Goal: Task Accomplishment & Management: Manage account settings

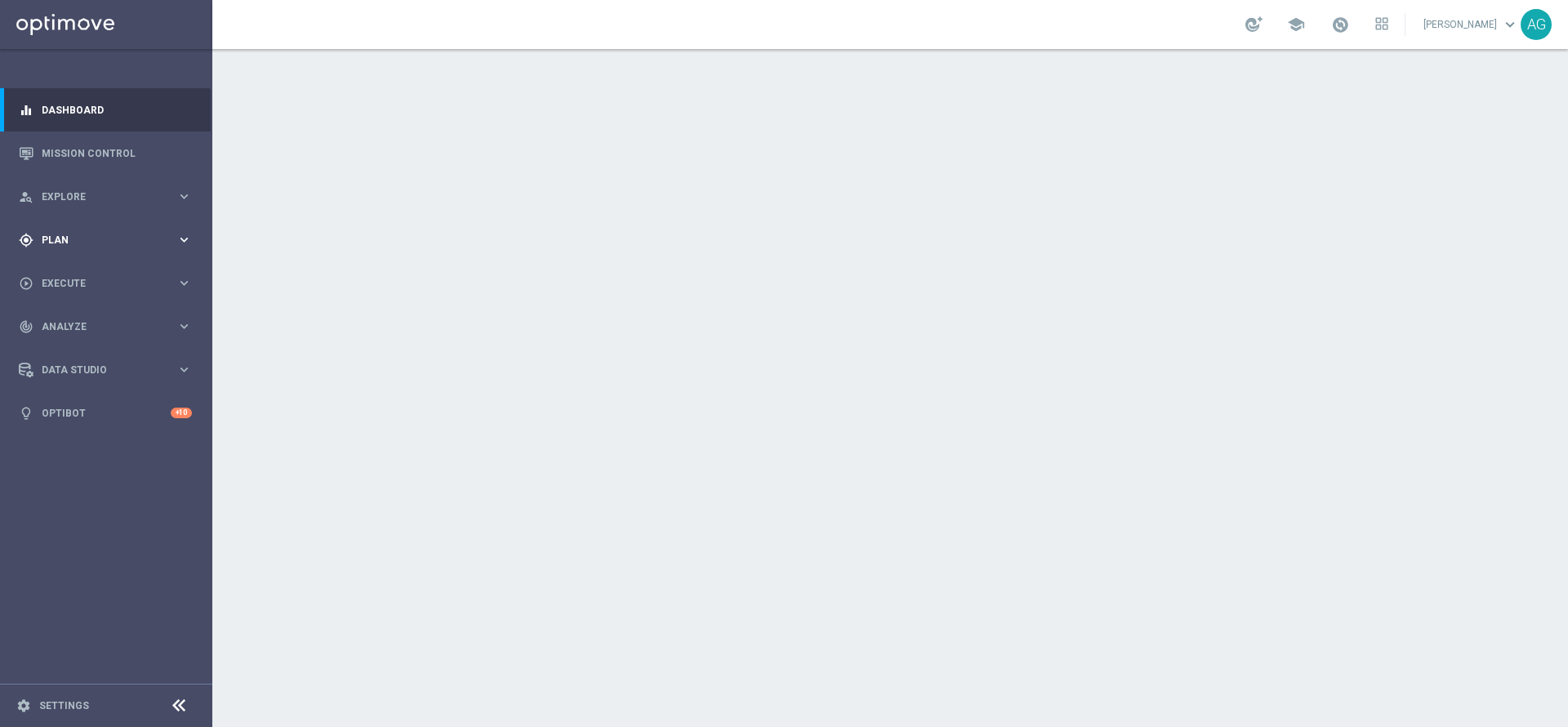
click at [50, 253] on div "gps_fixed Plan keyboard_arrow_right" at bounding box center [105, 240] width 210 height 44
click at [76, 328] on button "Templates keyboard_arrow_right" at bounding box center [118, 323] width 150 height 13
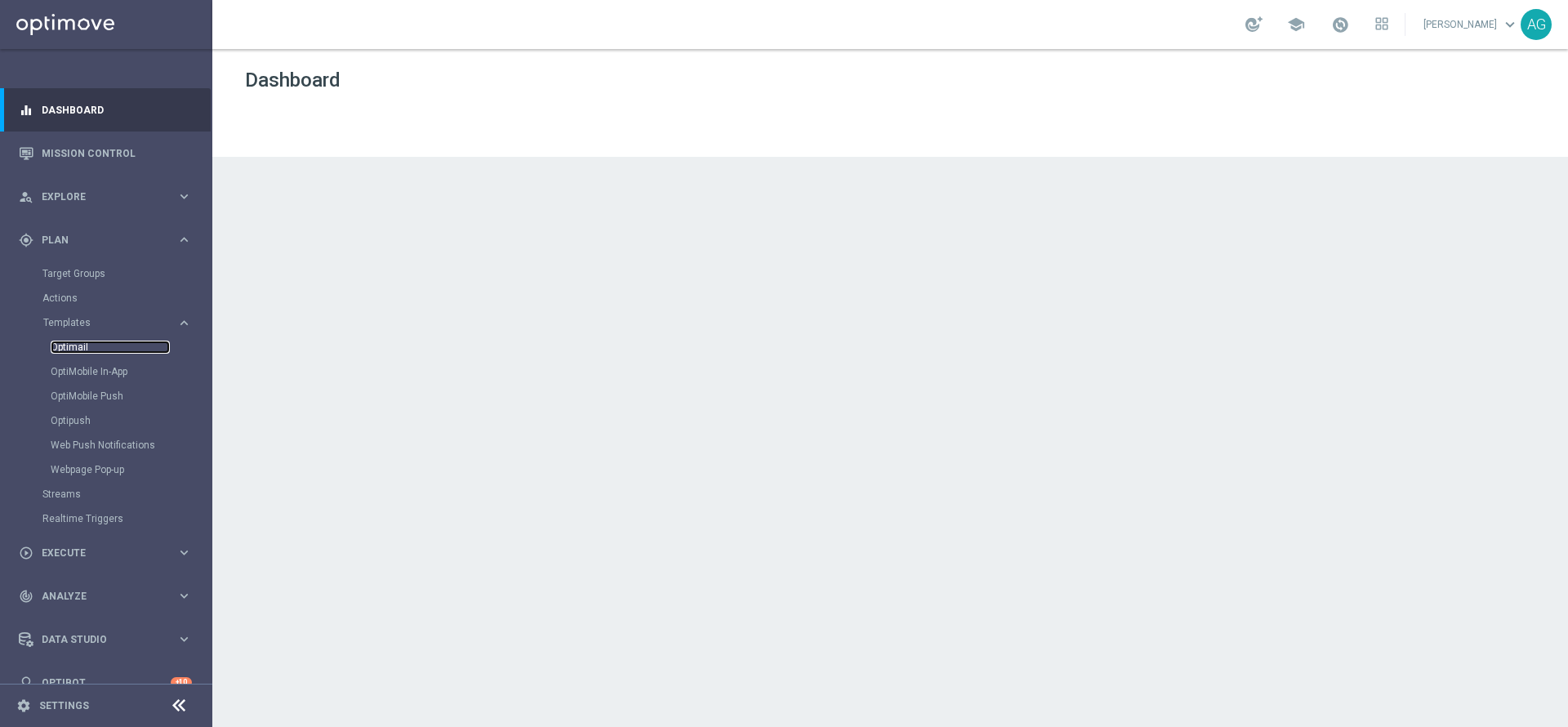
click at [81, 344] on link "Optimail" at bounding box center [111, 347] width 120 height 13
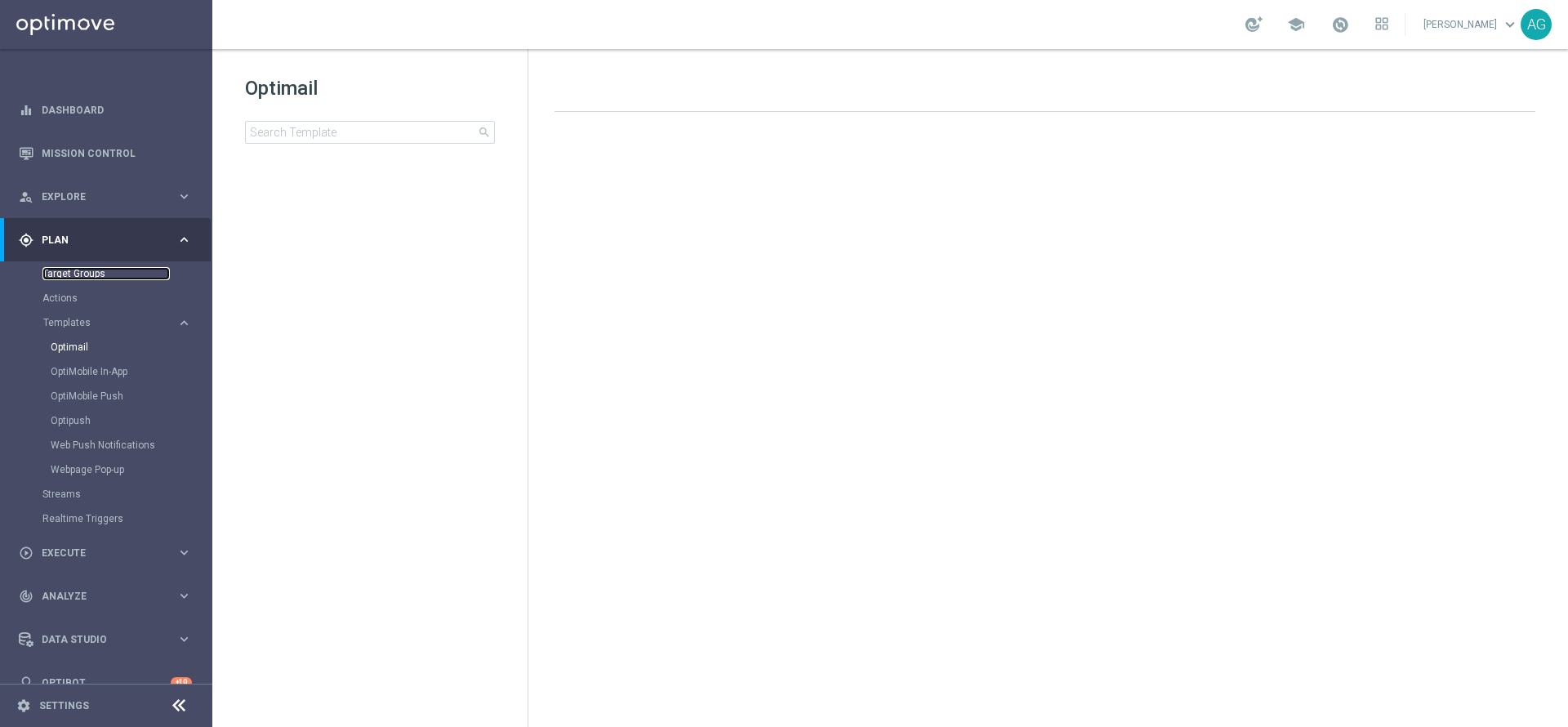
click at [46, 276] on link "Target Groups" at bounding box center [106, 274] width 128 height 13
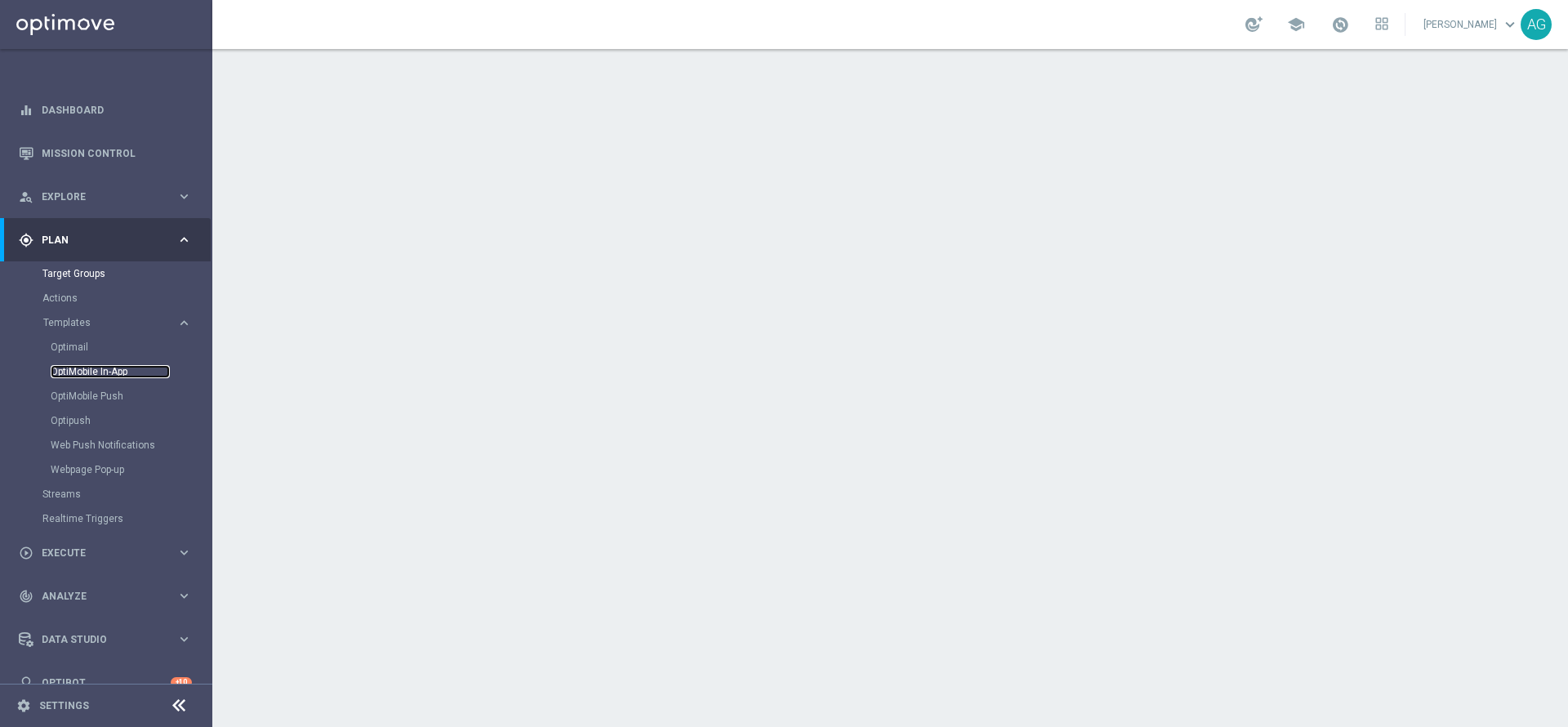
click at [66, 368] on link "OptiMobile In-App" at bounding box center [111, 372] width 120 height 13
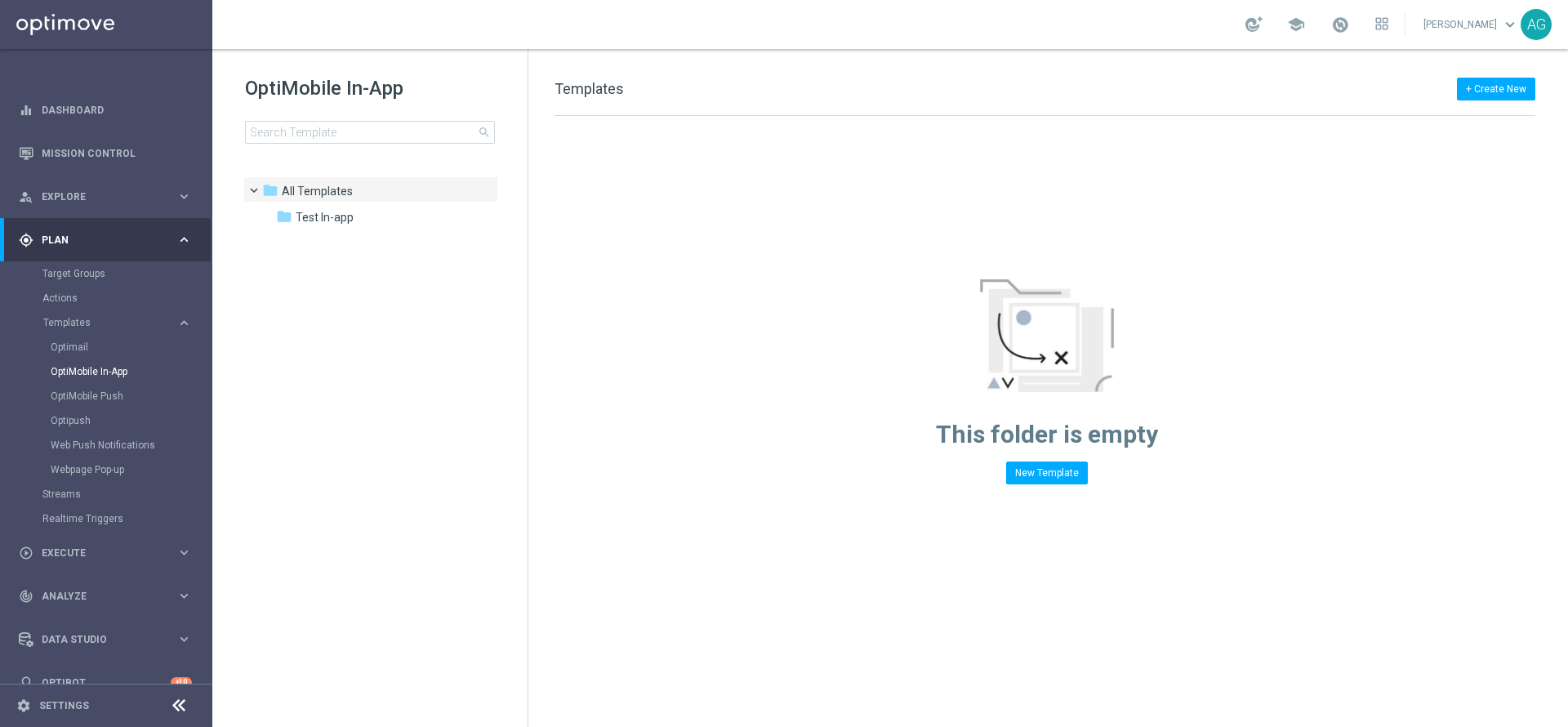
click at [60, 283] on div "Target Groups" at bounding box center [127, 273] width 169 height 24
click at [61, 276] on link "Target Groups" at bounding box center [106, 274] width 128 height 13
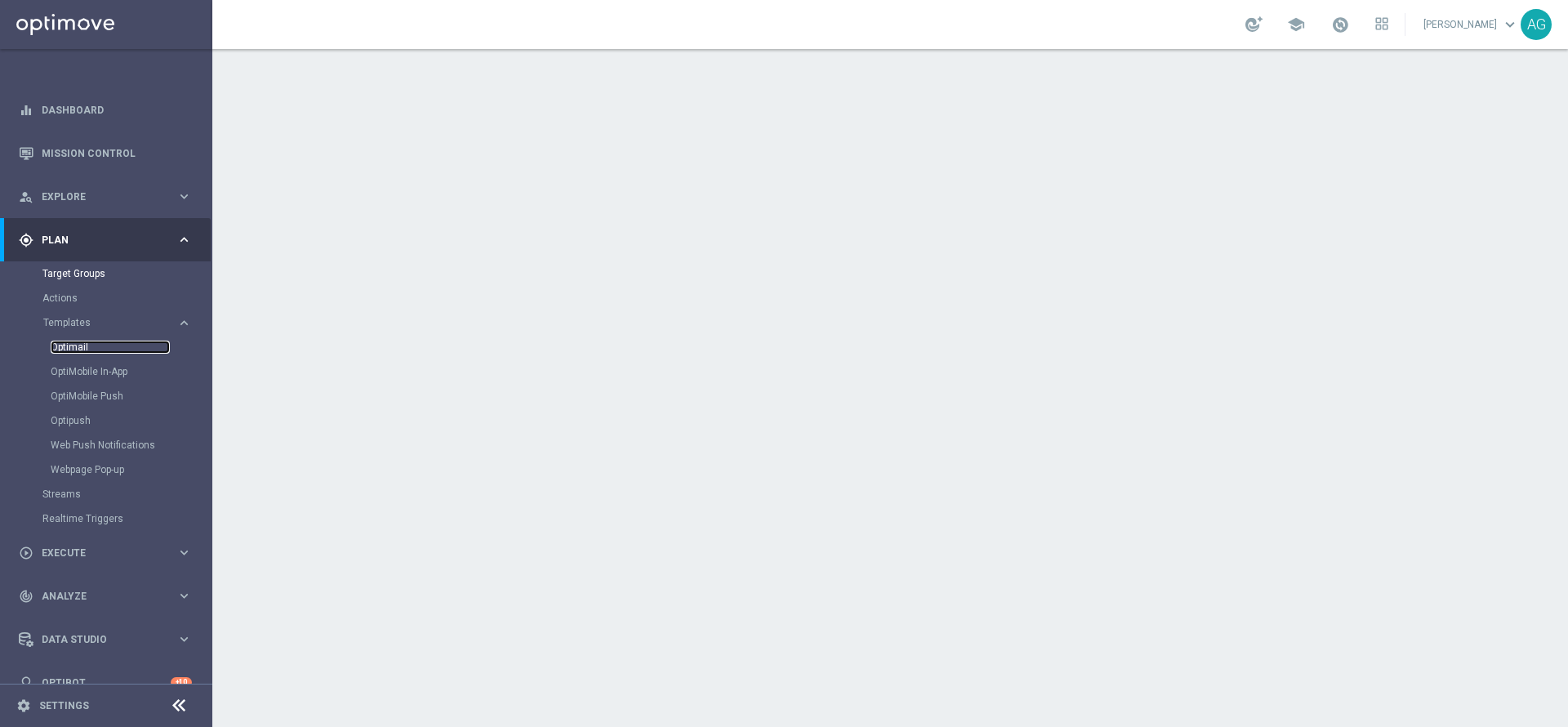
click at [78, 353] on link "Optimail" at bounding box center [111, 347] width 120 height 13
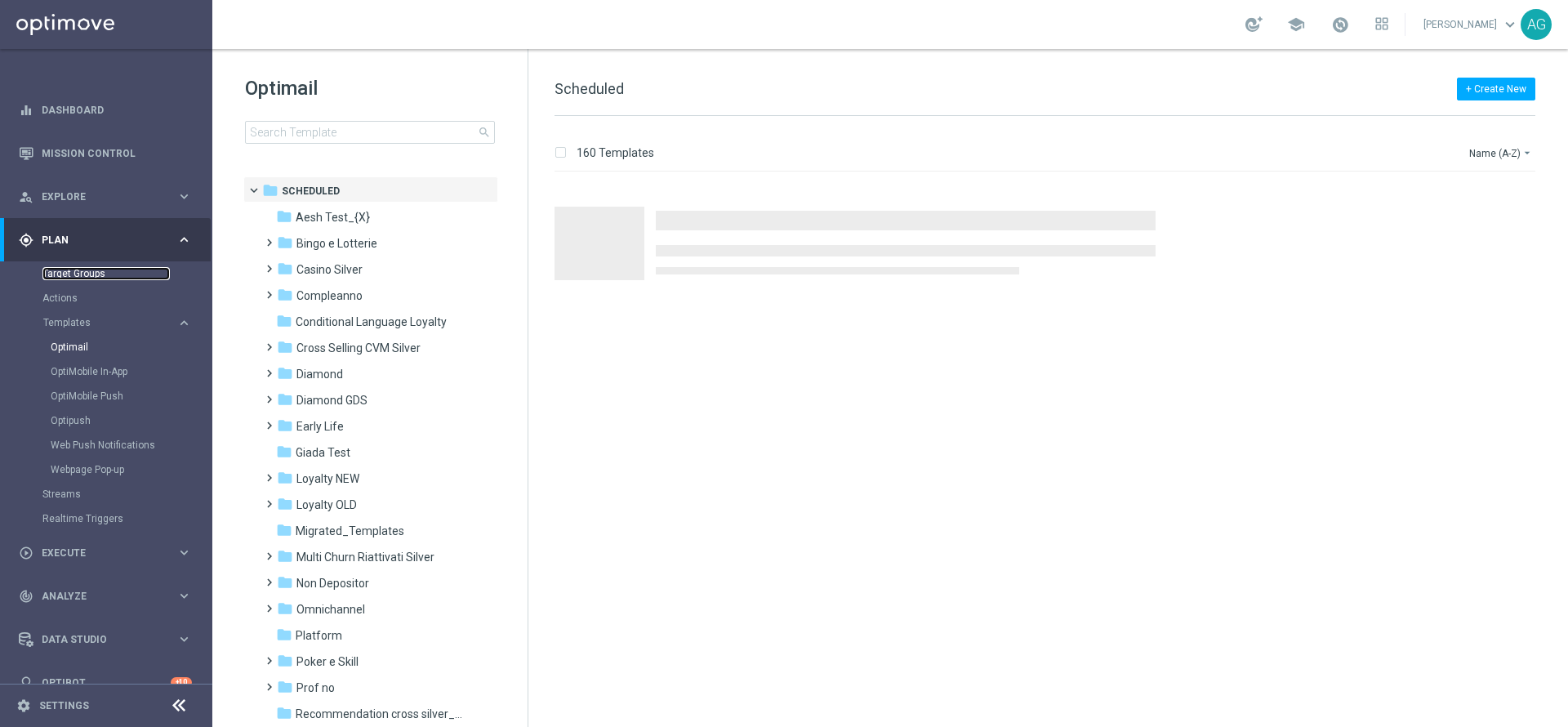
click at [88, 275] on link "Target Groups" at bounding box center [106, 274] width 128 height 13
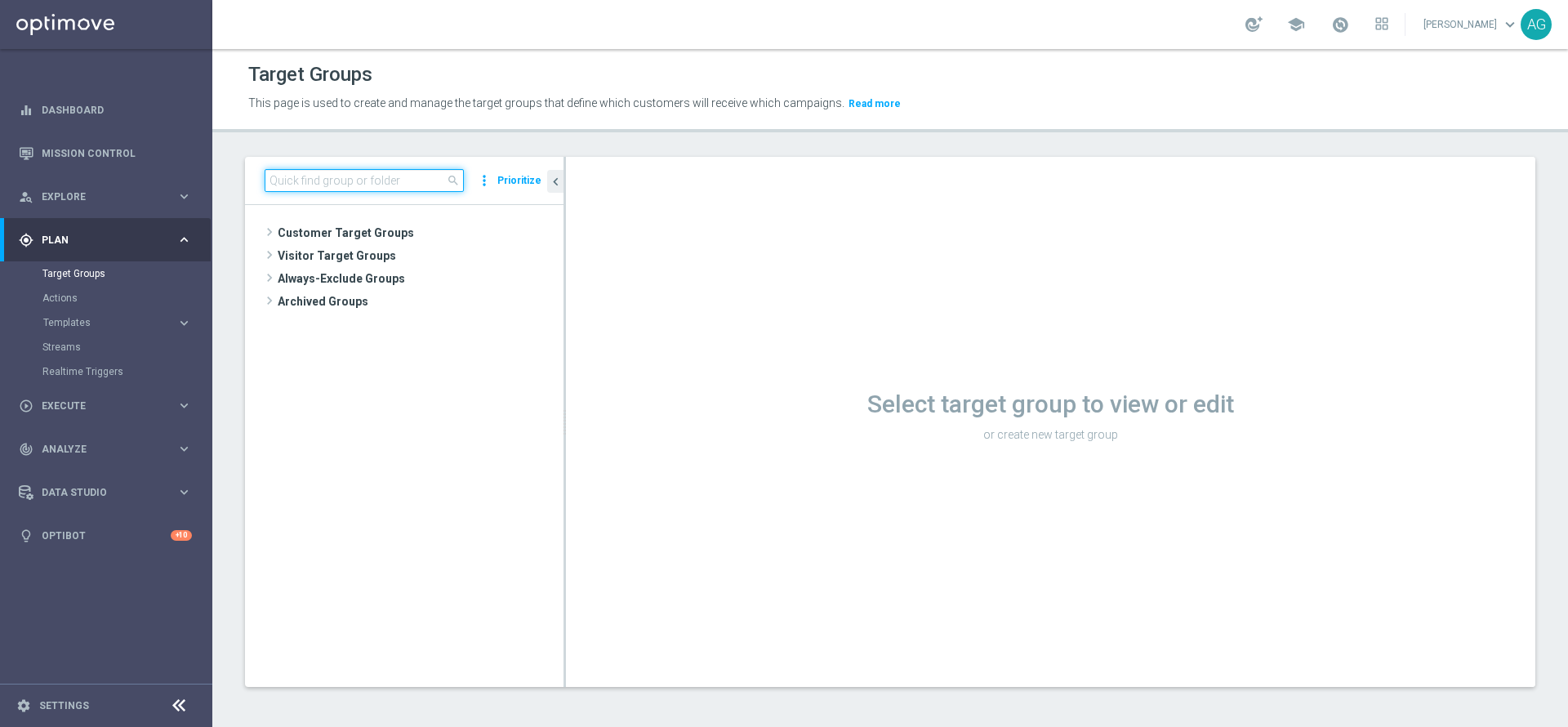
click at [321, 179] on input at bounding box center [364, 179] width 199 height 23
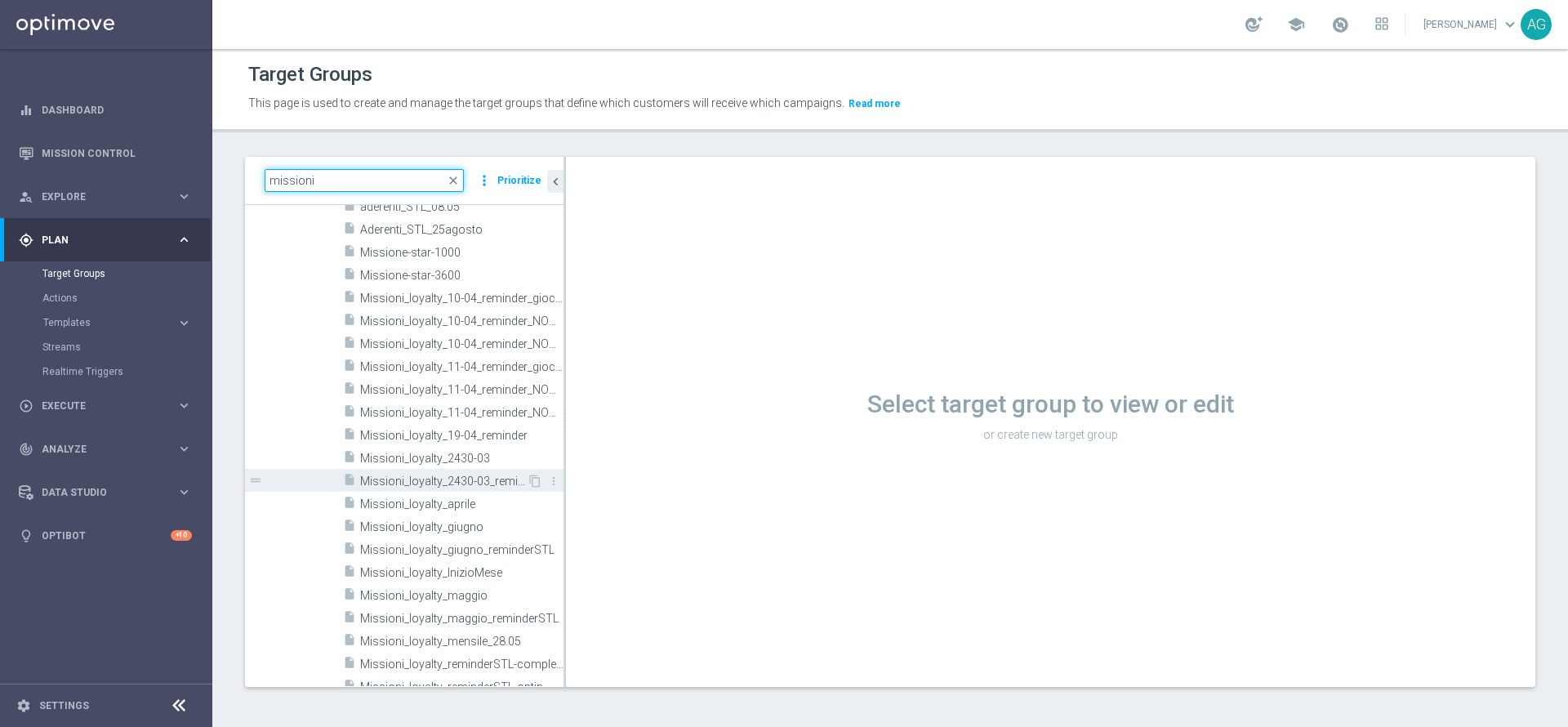
scroll to position [980, 0]
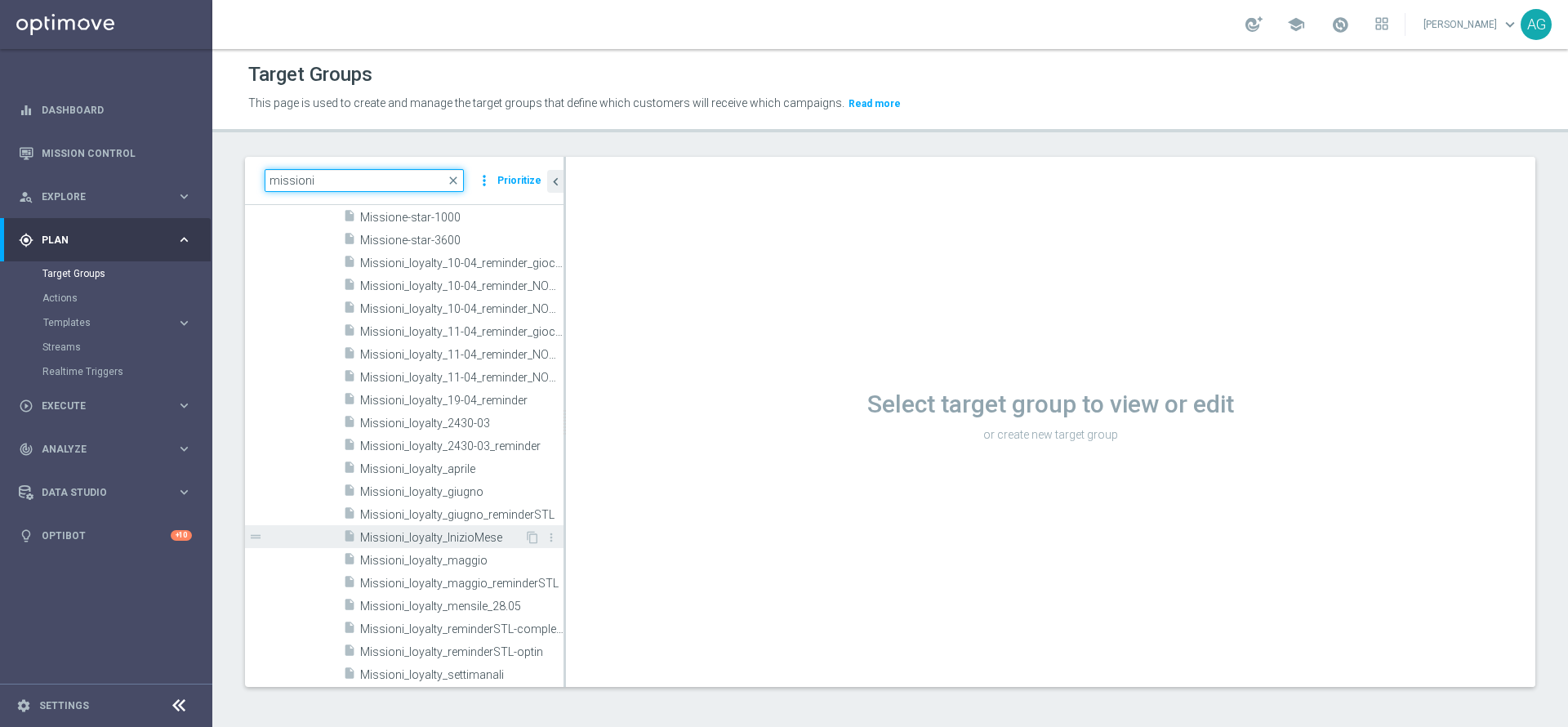
type input "missioni"
click at [417, 527] on div "insert_drive_file Missioni_loyalty_InizioMese" at bounding box center [433, 536] width 181 height 23
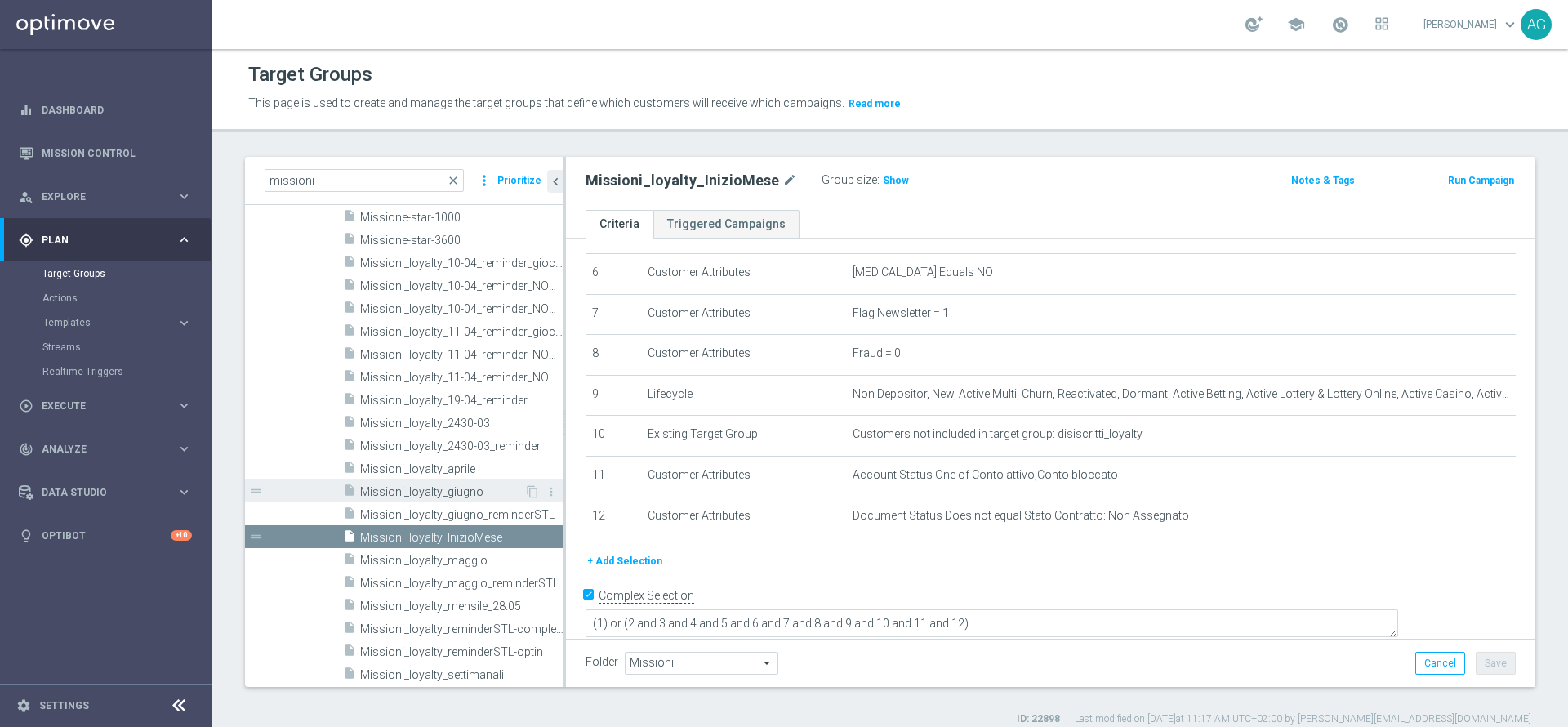
scroll to position [1102, 0]
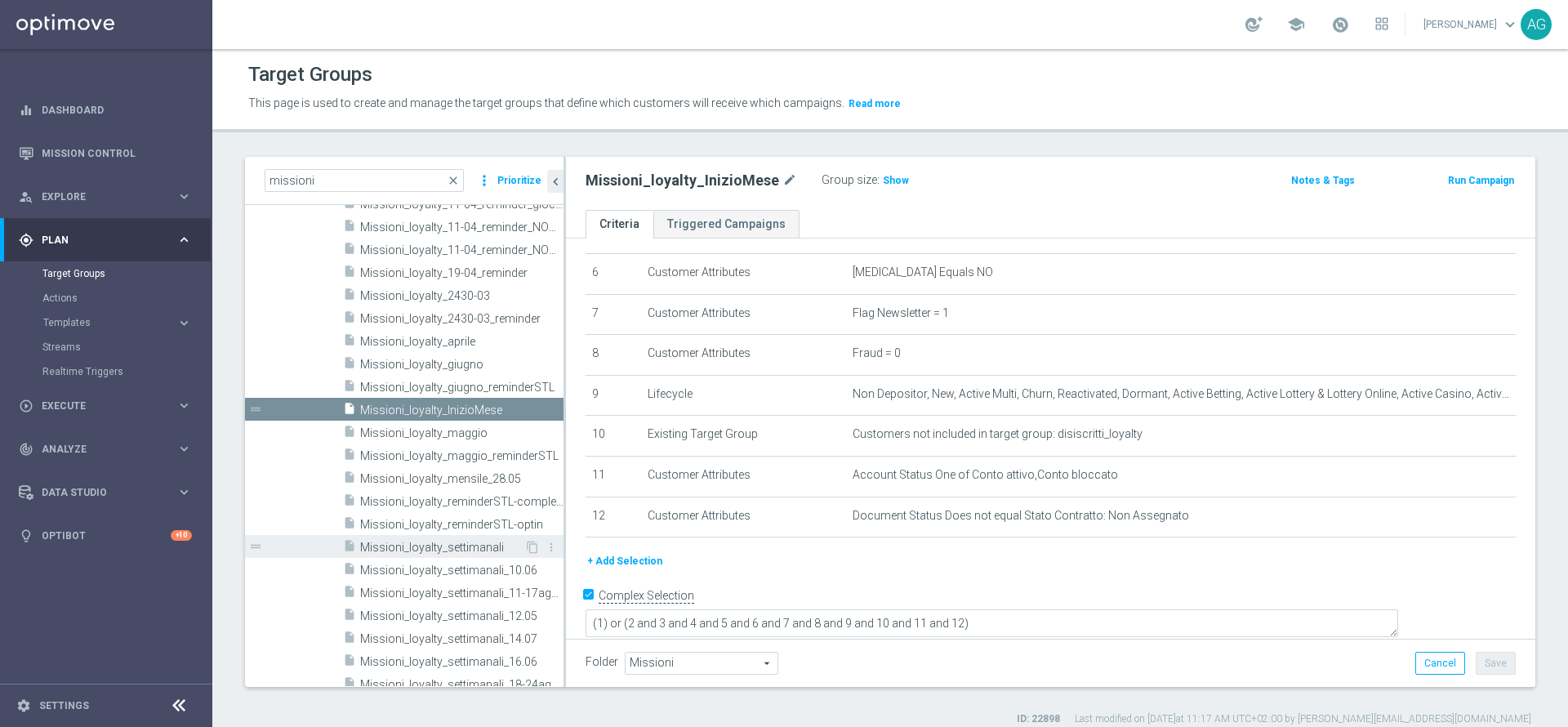
click at [453, 541] on span "Missioni_loyalty_settimanali" at bounding box center [441, 547] width 164 height 14
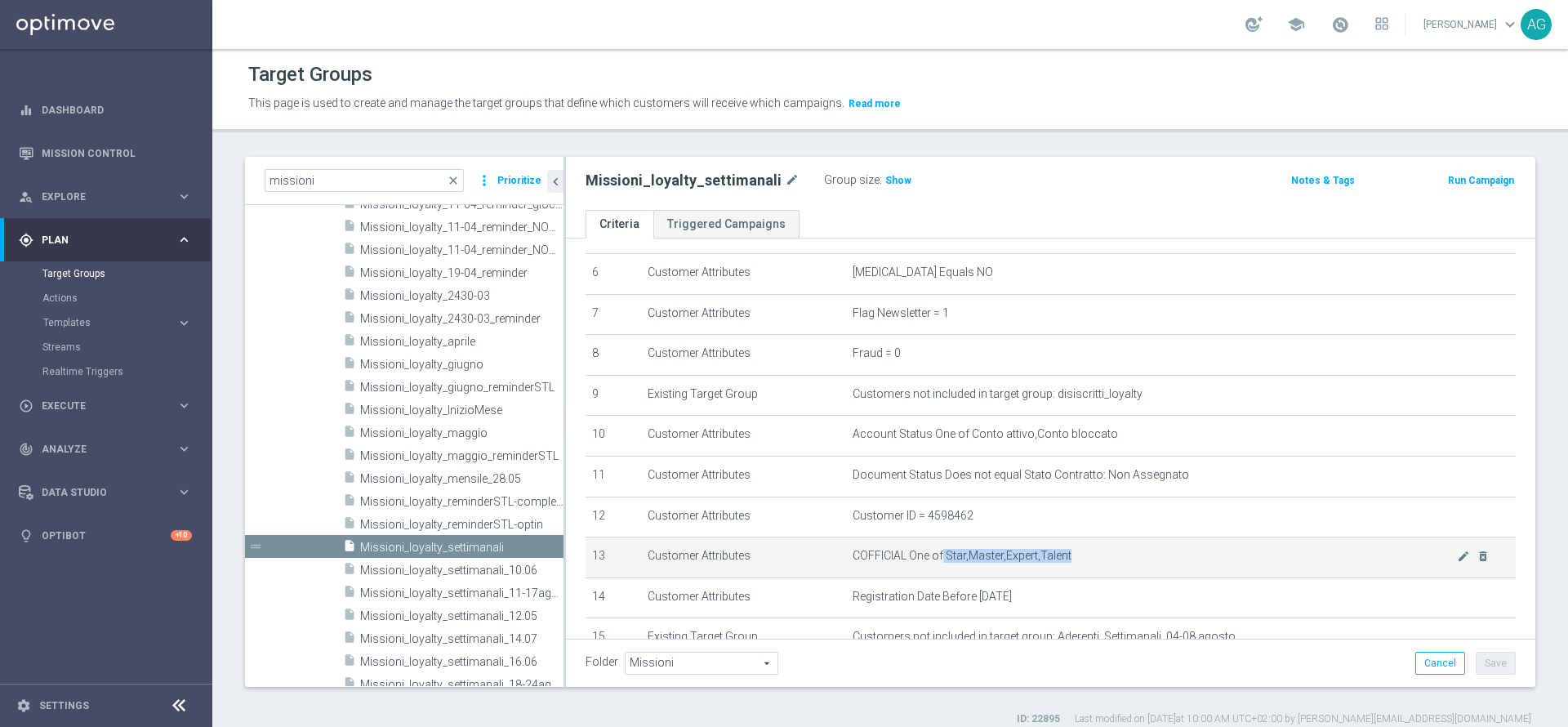
drag, startPoint x: 960, startPoint y: 565, endPoint x: 1068, endPoint y: 563, distance: 108.0
click at [1068, 563] on span "COFFICIAL One of Star,Master,Expert,Talent" at bounding box center [1155, 555] width 605 height 14
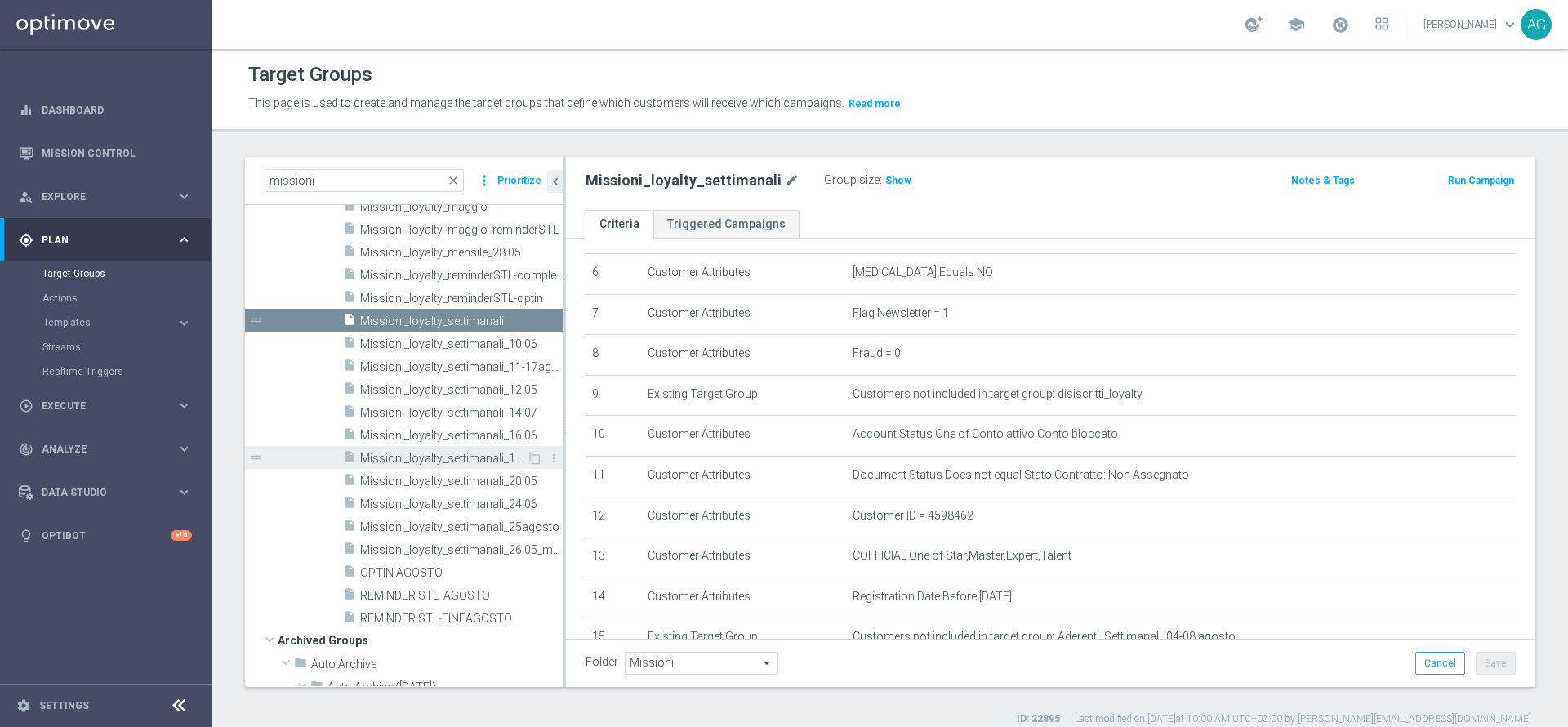
scroll to position [1348, 0]
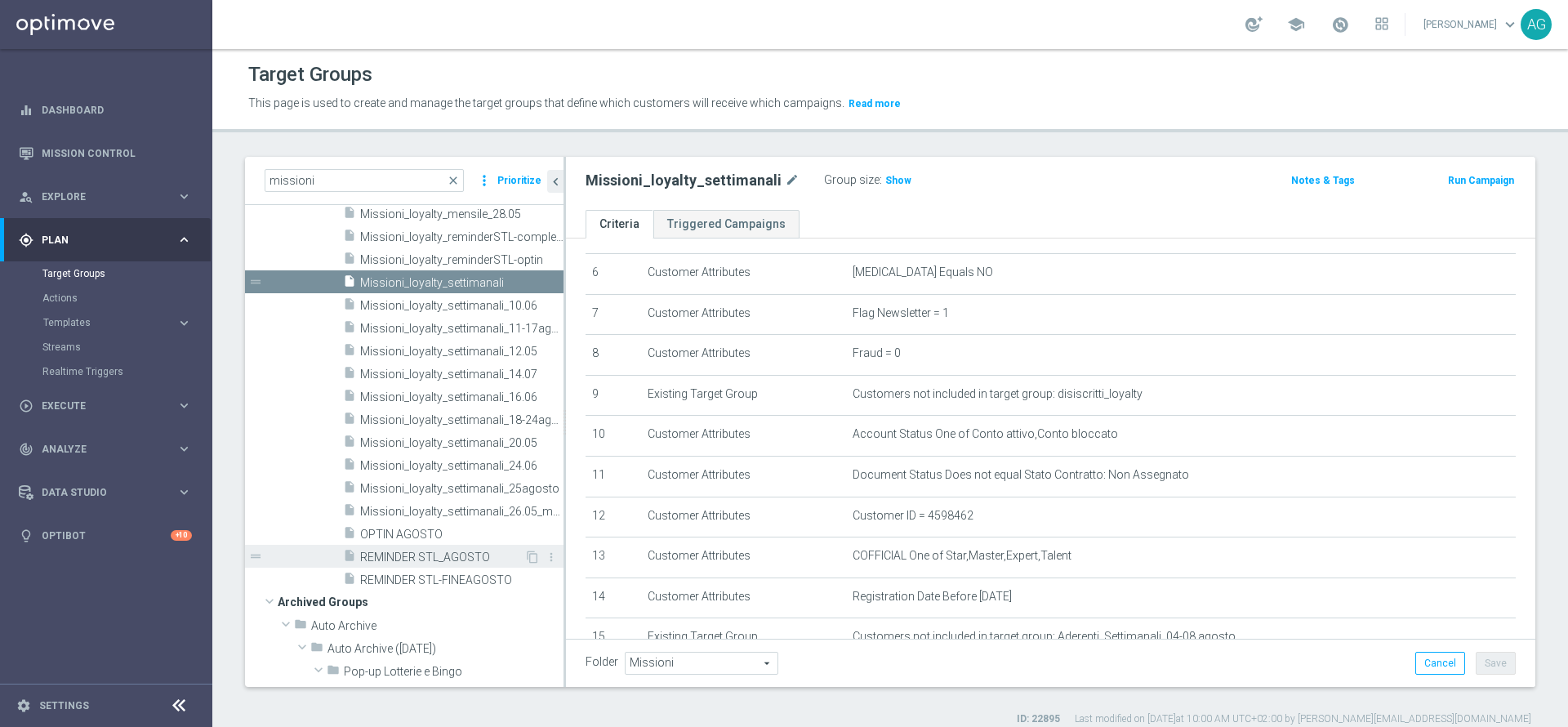
click at [435, 558] on span "REMINDER STL_AGOSTO" at bounding box center [441, 557] width 164 height 14
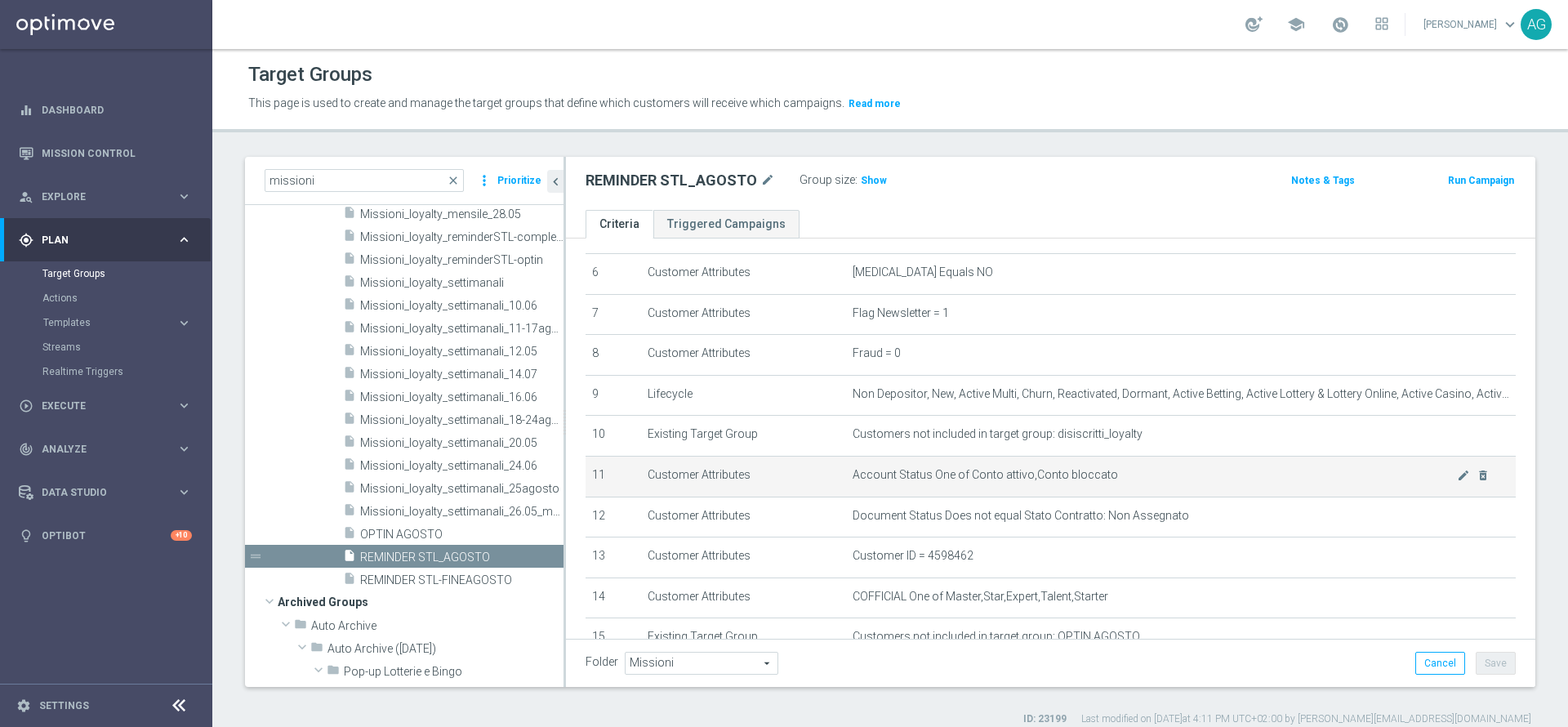
scroll to position [367, 0]
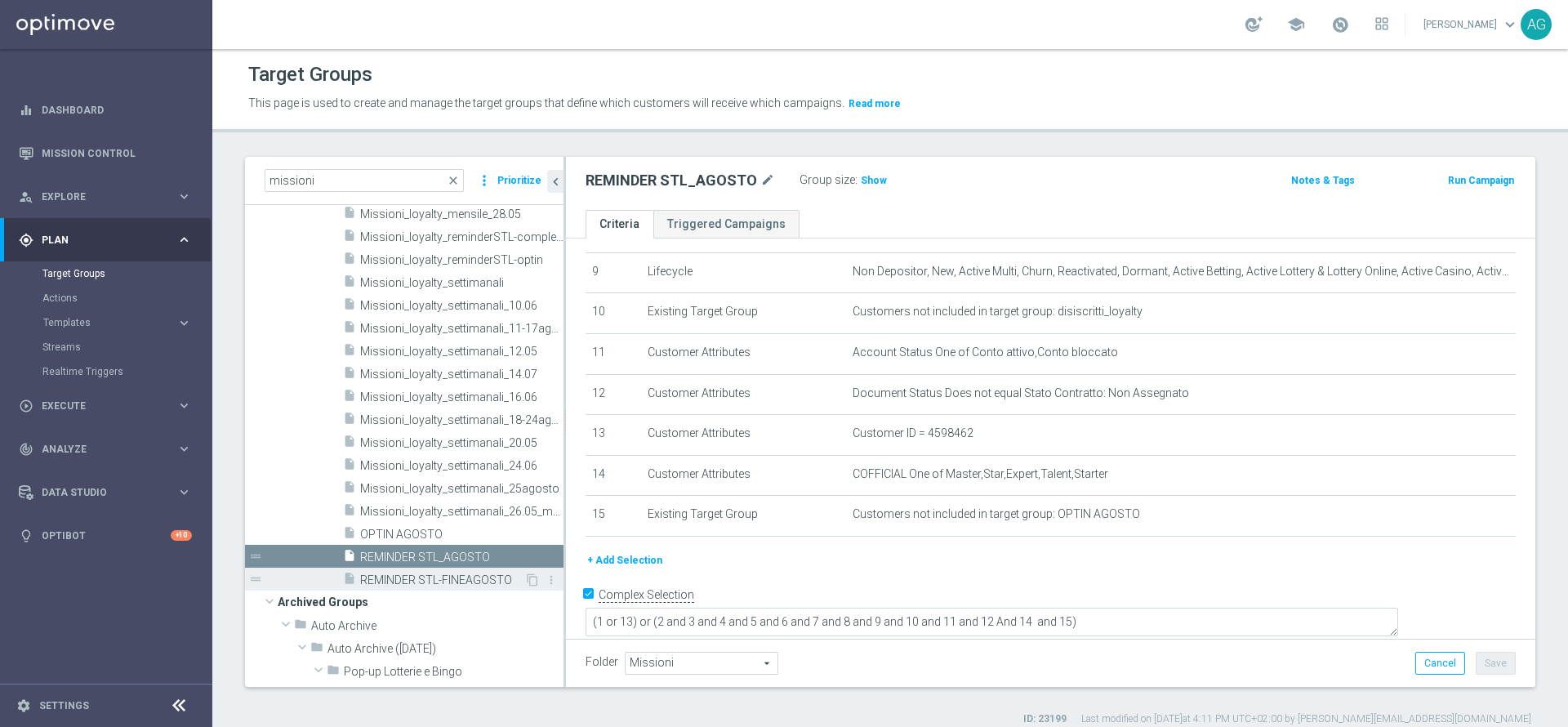
click at [392, 570] on div "insert_drive_file REMINDER STL-FINEAGOSTO" at bounding box center [433, 578] width 181 height 23
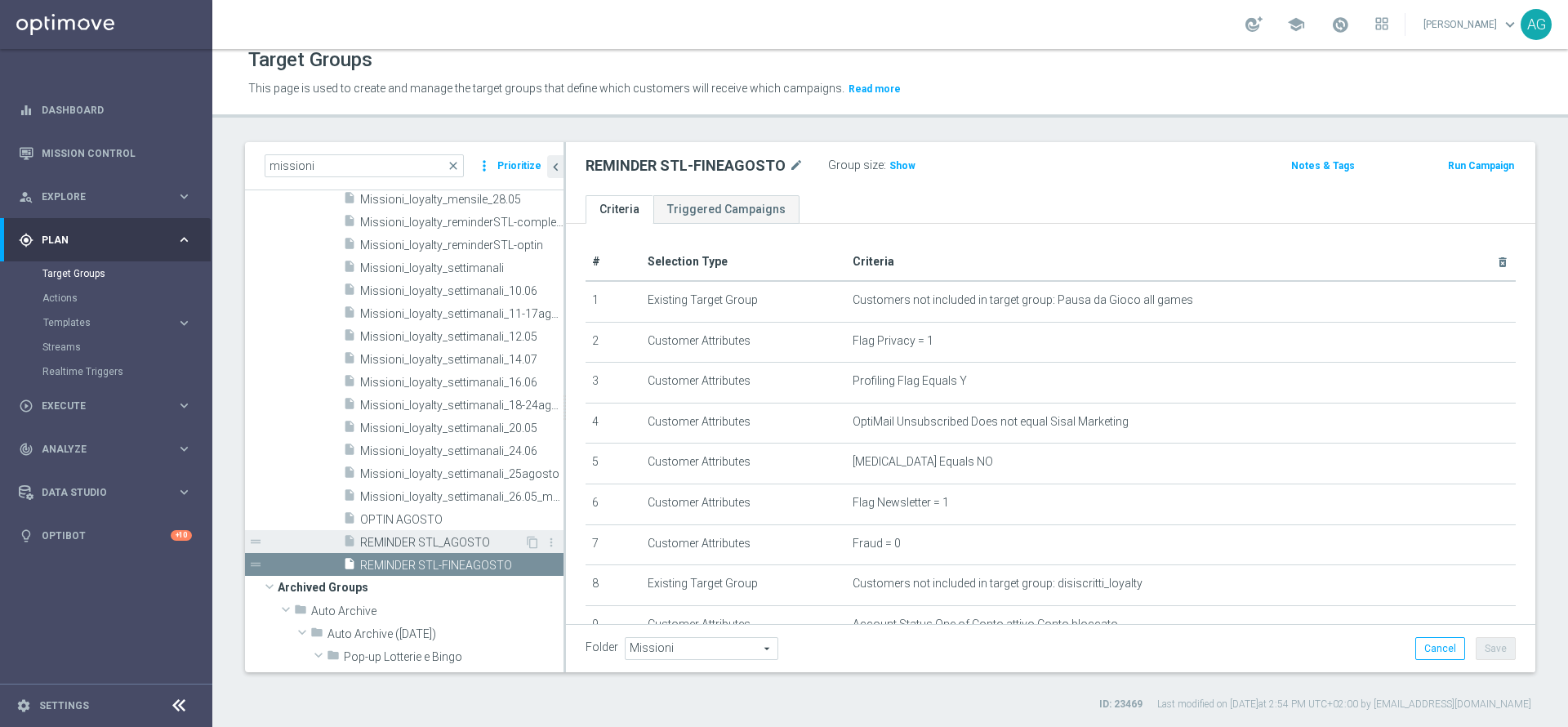
click at [417, 548] on span "REMINDER STL_AGOSTO" at bounding box center [441, 542] width 164 height 14
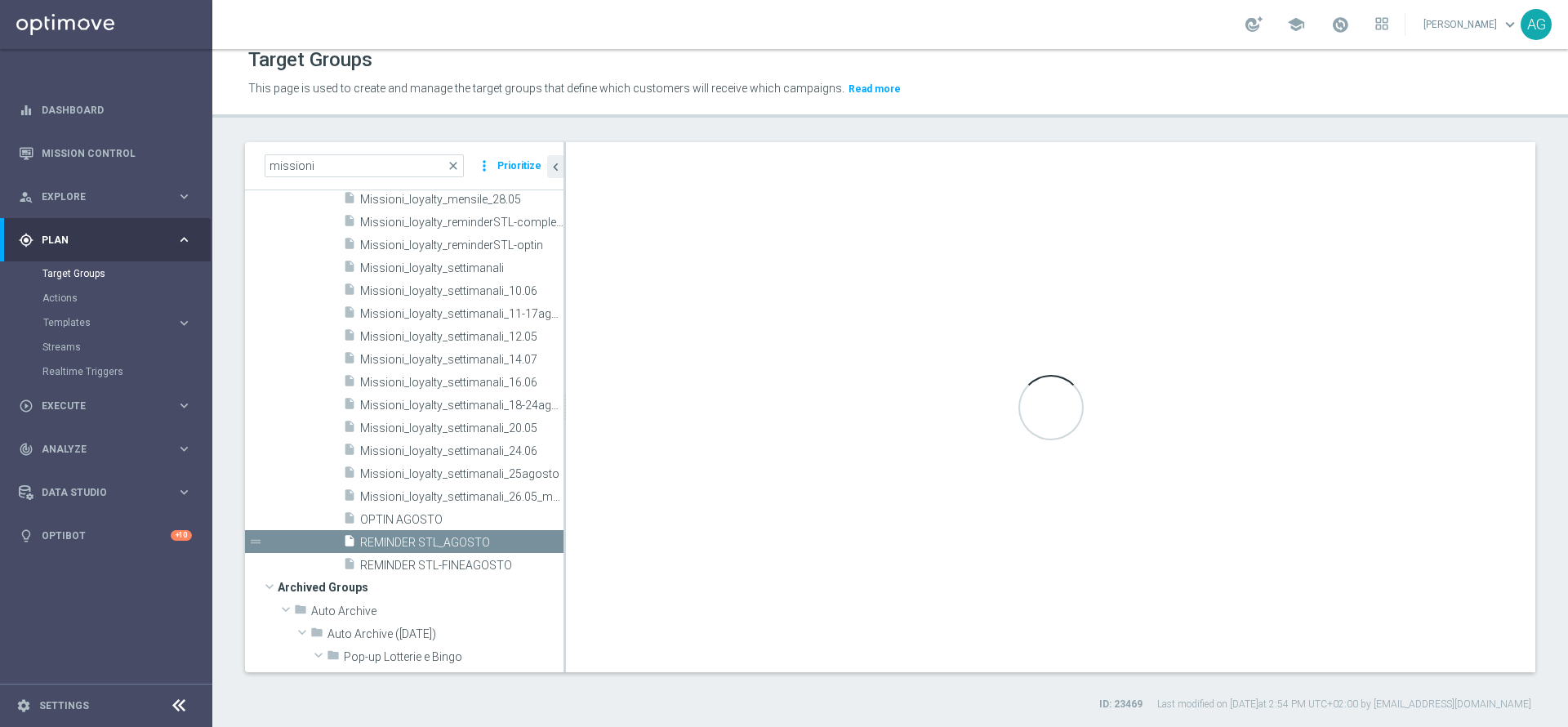
type textarea "(1 or 13) or (2 and 3 and 4 and 5 and 6 and 7 and 8 and 9 and 10 and 11 and 12 …"
